Goal: Information Seeking & Learning: Learn about a topic

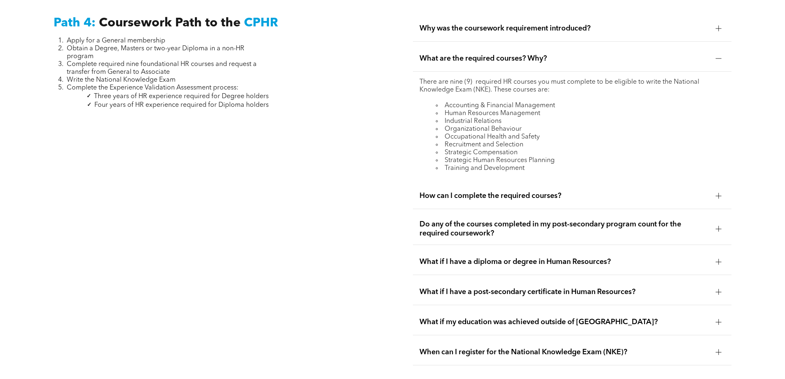
scroll to position [2408, 0]
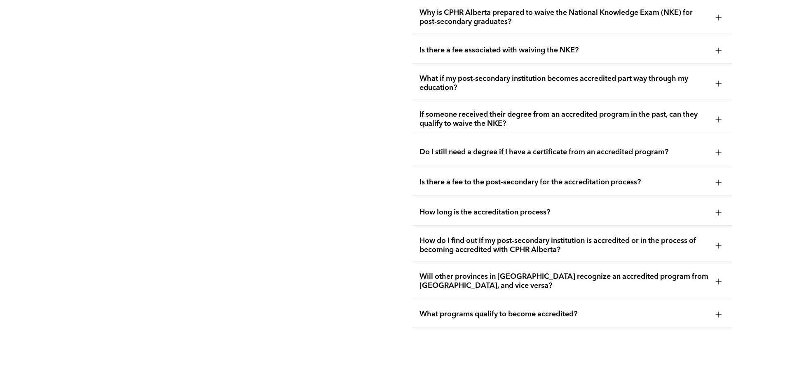
drag, startPoint x: 279, startPoint y: 197, endPoint x: 279, endPoint y: 148, distance: 49.1
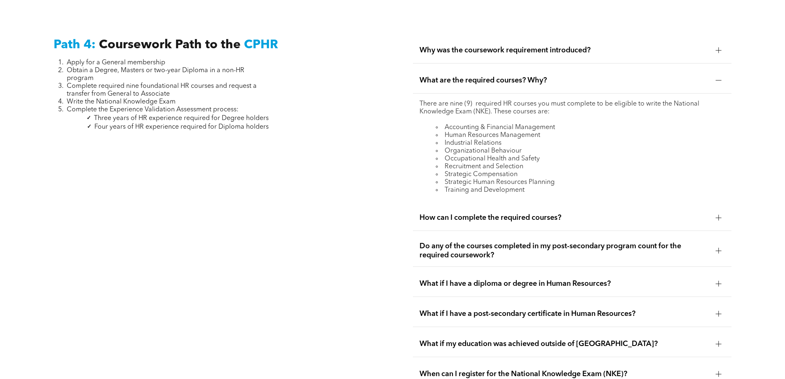
scroll to position [2551, 0]
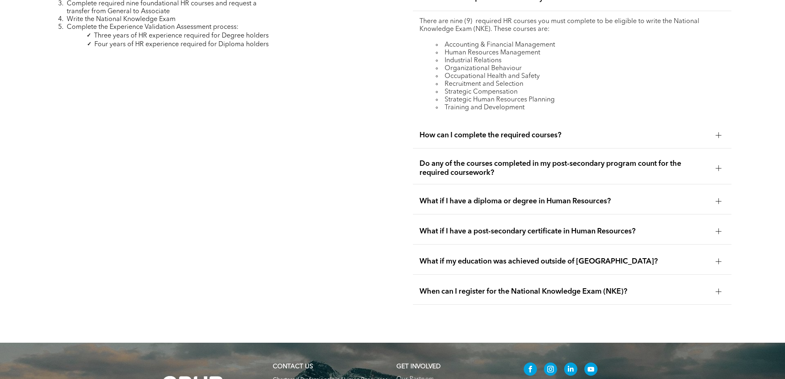
click at [482, 197] on span "What if I have a diploma or degree in Human Resources?" at bounding box center [565, 201] width 290 height 9
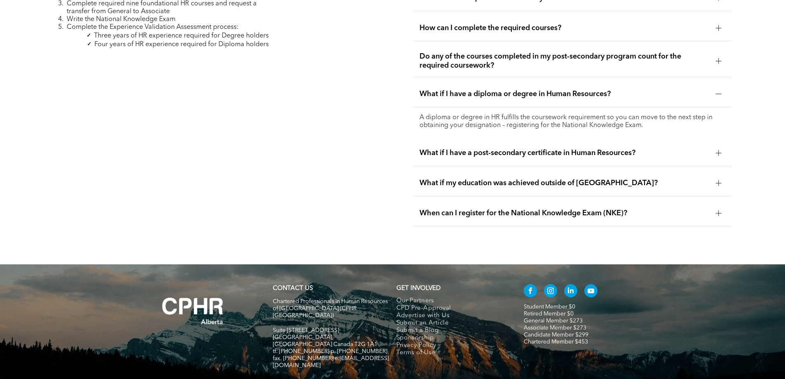
click at [487, 148] on span "What if I have a post-secondary certificate in Human Resources?" at bounding box center [565, 152] width 290 height 9
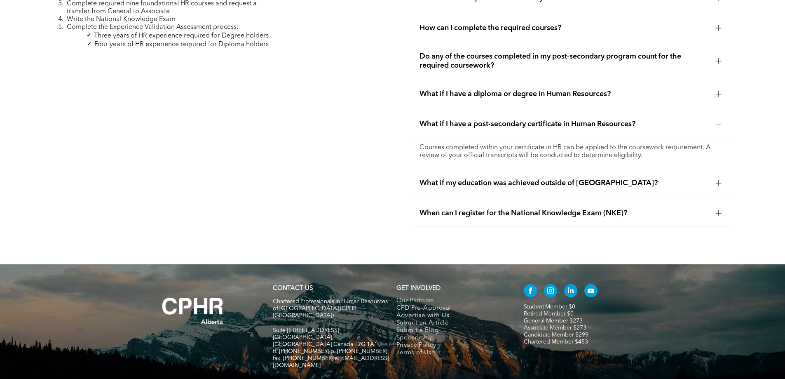
click at [448, 209] on span "When can I register for the National Knowledge Exam (NKE)?" at bounding box center [565, 213] width 290 height 9
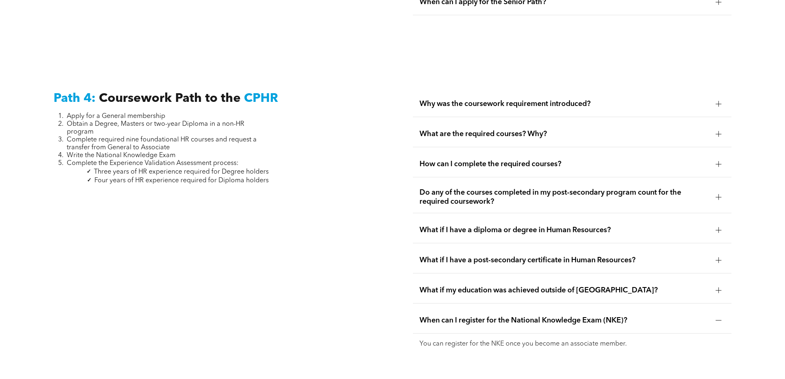
drag, startPoint x: 259, startPoint y: 212, endPoint x: 259, endPoint y: 167, distance: 44.9
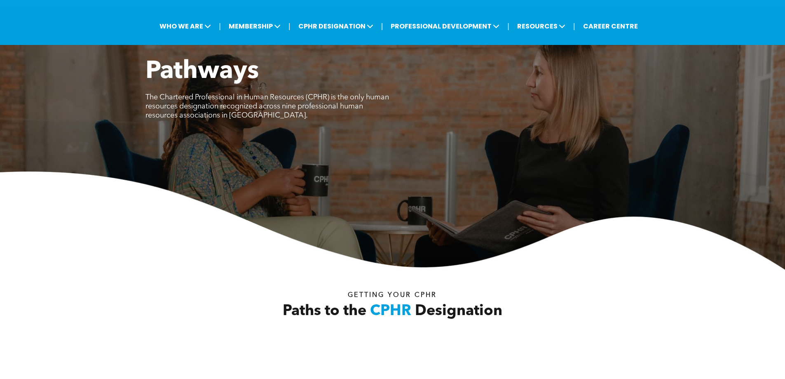
scroll to position [0, 0]
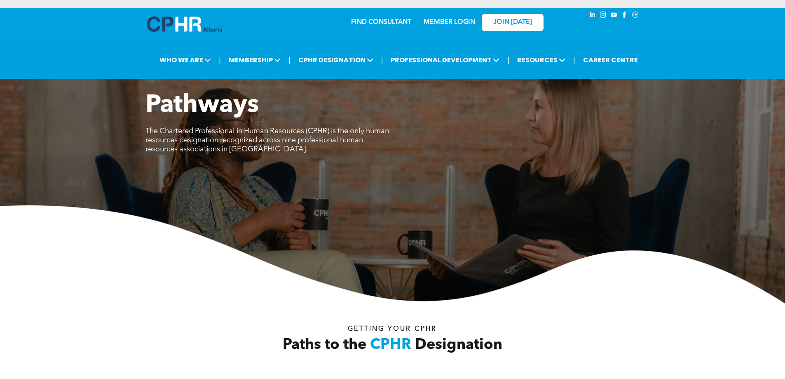
drag, startPoint x: 263, startPoint y: 148, endPoint x: 265, endPoint y: 133, distance: 14.6
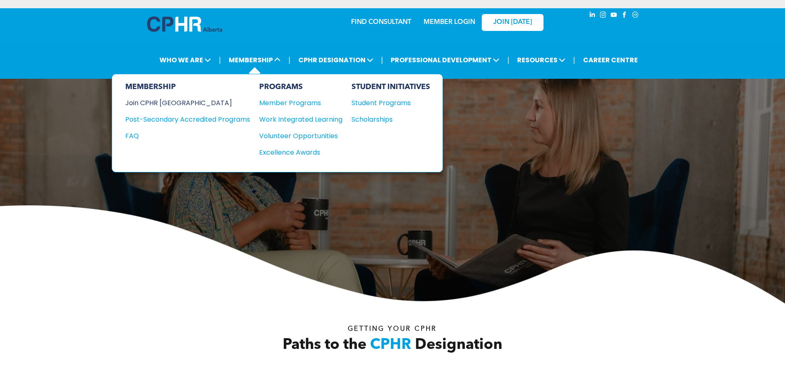
click at [176, 100] on div "Join CPHR [GEOGRAPHIC_DATA]" at bounding box center [181, 103] width 113 height 10
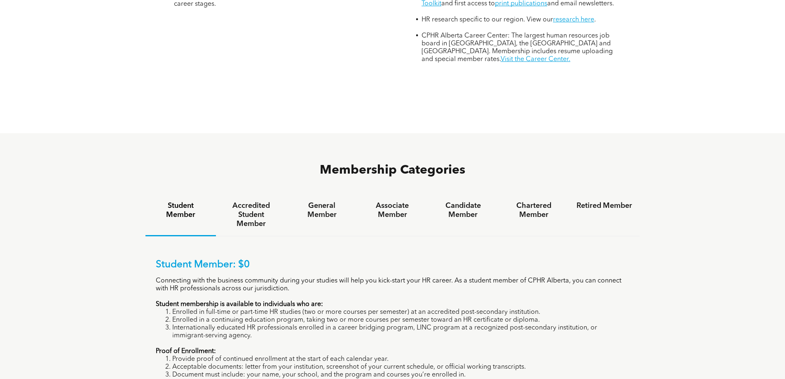
scroll to position [495, 0]
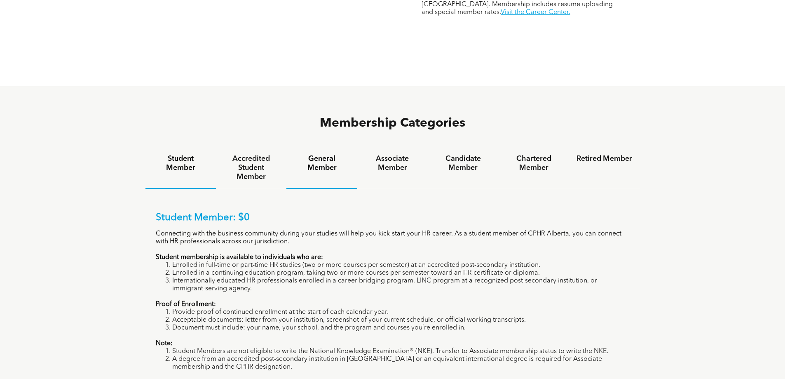
click at [320, 154] on h4 "General Member" at bounding box center [322, 163] width 56 height 18
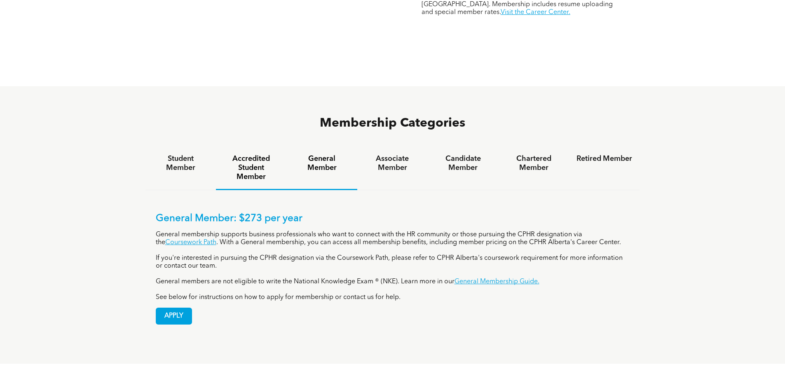
click at [250, 154] on h4 "Accredited Student Member" at bounding box center [251, 167] width 56 height 27
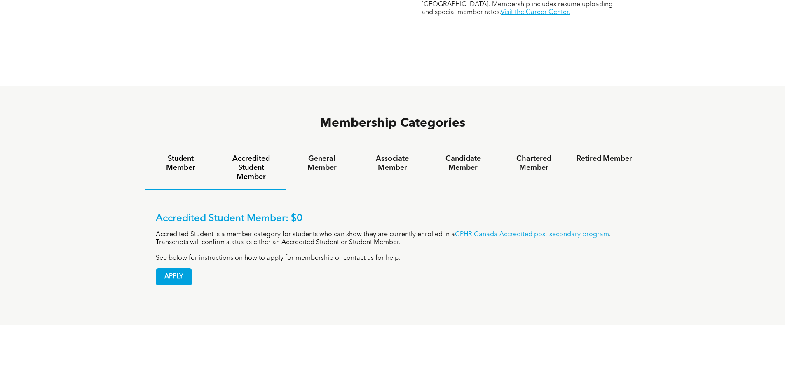
click at [181, 154] on h4 "Student Member" at bounding box center [181, 163] width 56 height 18
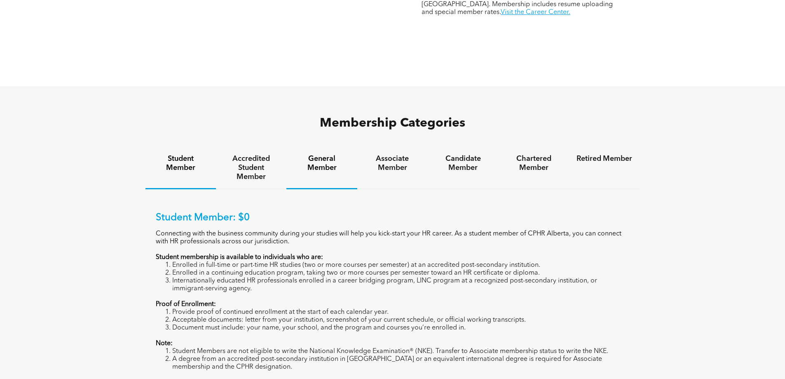
click at [311, 154] on h4 "General Member" at bounding box center [322, 163] width 56 height 18
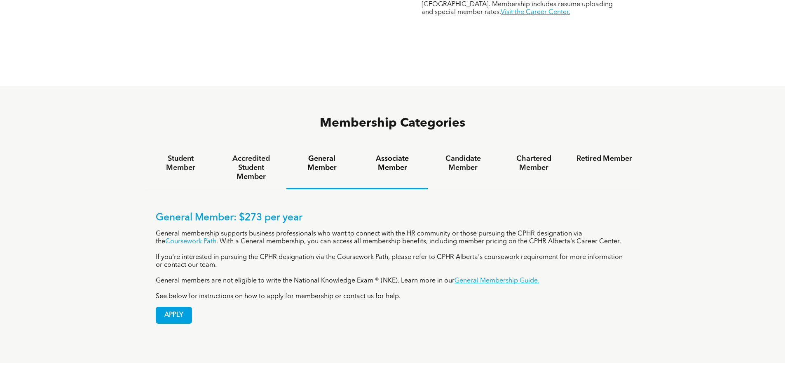
click at [395, 154] on h4 "Associate Member" at bounding box center [393, 163] width 56 height 18
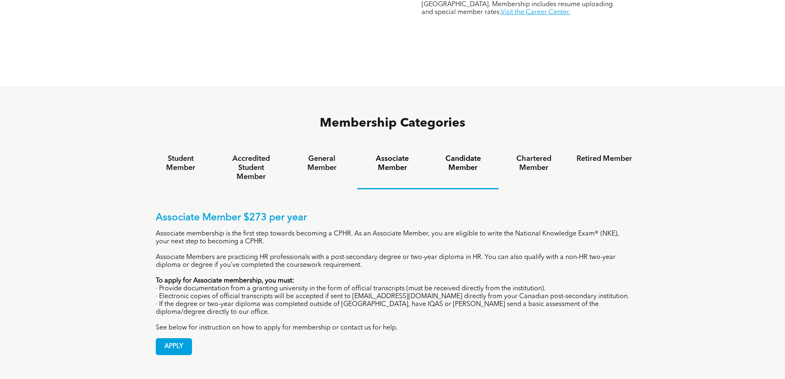
click at [464, 154] on h4 "Candidate Member" at bounding box center [463, 163] width 56 height 18
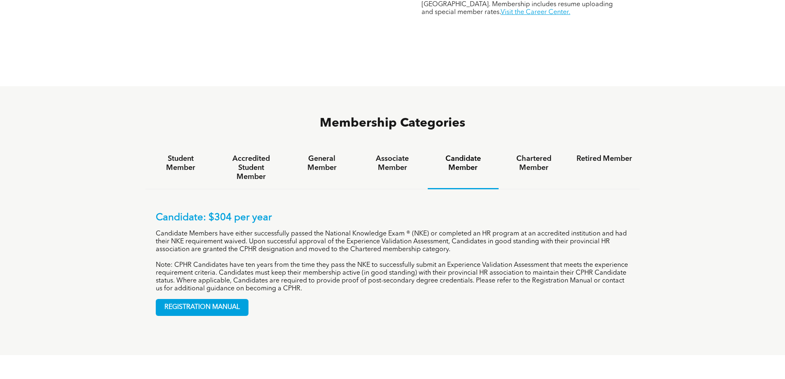
click at [510, 154] on h4 "Chartered Member" at bounding box center [534, 163] width 56 height 18
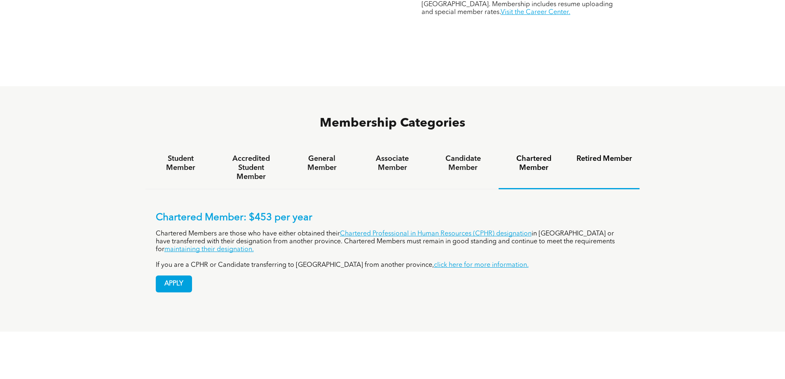
click at [611, 154] on h4 "Retired Member" at bounding box center [605, 158] width 56 height 9
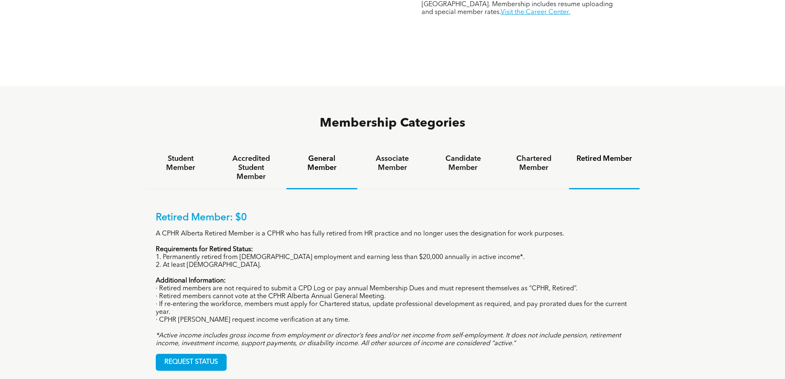
click at [301, 154] on h4 "General Member" at bounding box center [322, 163] width 56 height 18
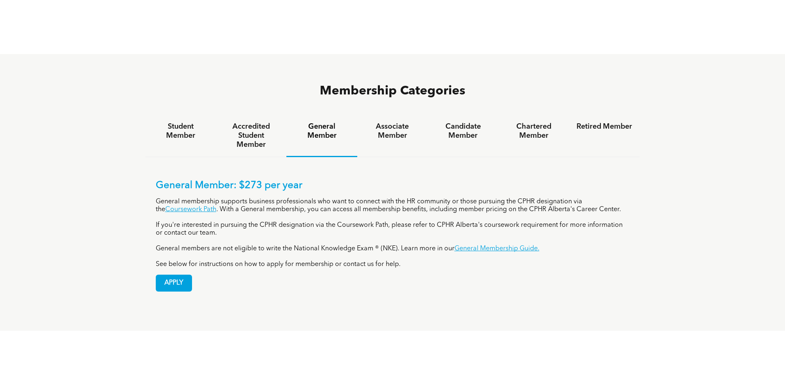
scroll to position [577, 0]
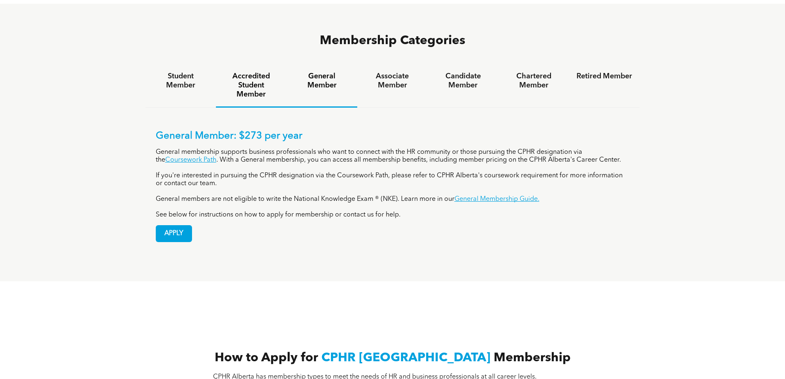
click at [259, 72] on h4 "Accredited Student Member" at bounding box center [251, 85] width 56 height 27
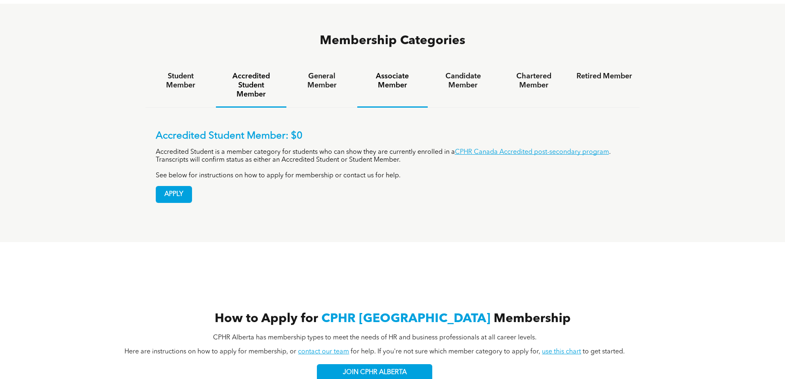
click at [377, 72] on h4 "Associate Member" at bounding box center [393, 81] width 56 height 18
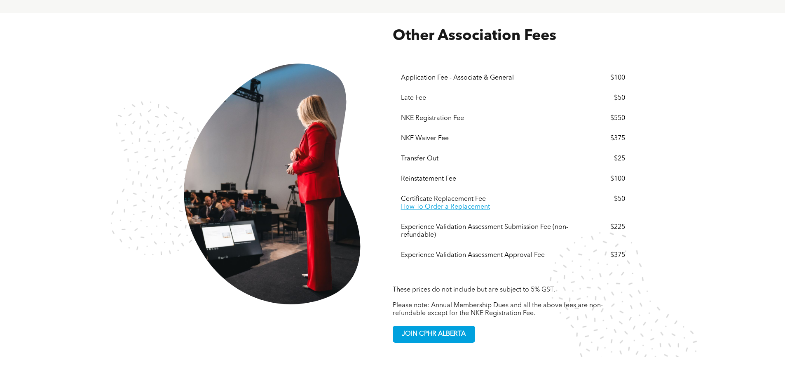
scroll to position [1649, 0]
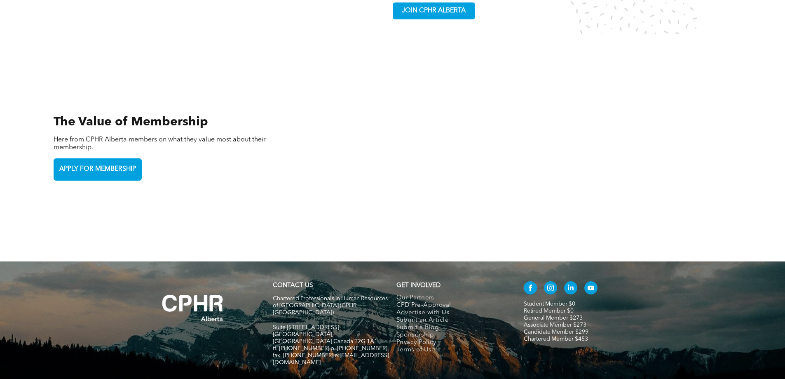
drag, startPoint x: 167, startPoint y: 217, endPoint x: 167, endPoint y: 208, distance: 9.1
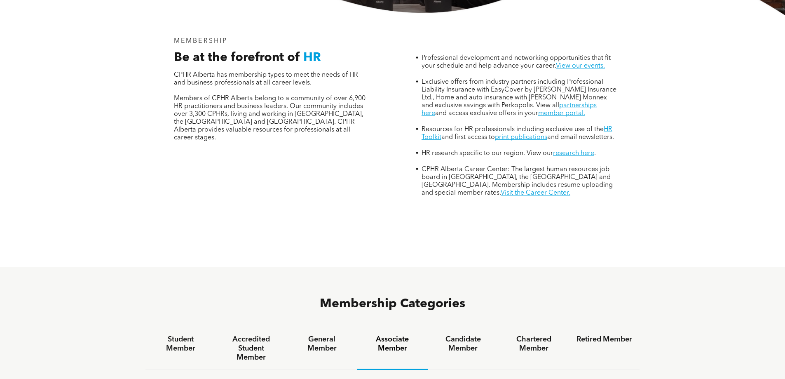
drag, startPoint x: 207, startPoint y: 216, endPoint x: 212, endPoint y: 160, distance: 55.8
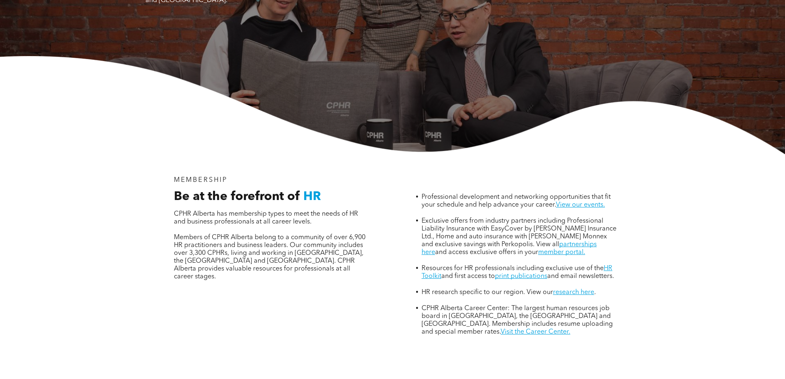
scroll to position [0, 0]
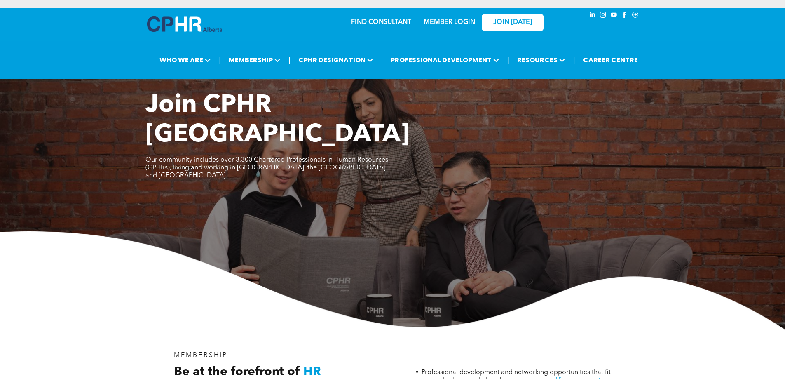
drag, startPoint x: 215, startPoint y: 160, endPoint x: 214, endPoint y: 98, distance: 61.8
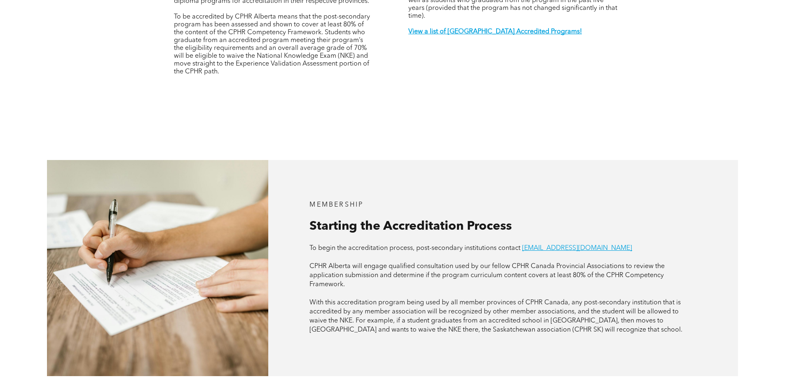
scroll to position [371, 0]
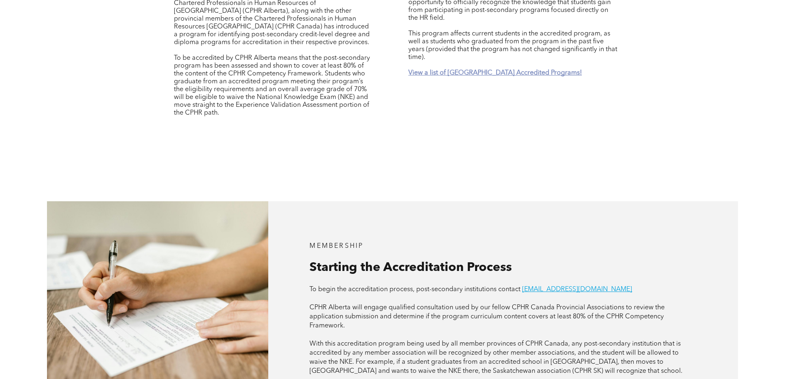
click at [455, 70] on strong "View a list of Alberta Accredited Programs!" at bounding box center [496, 73] width 174 height 7
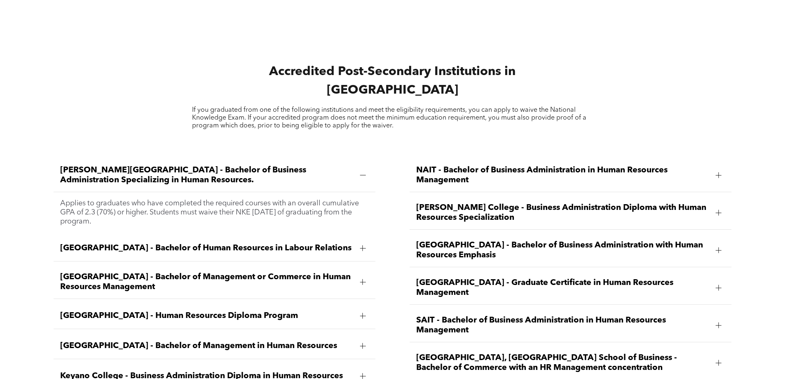
scroll to position [1134, 0]
